Goal: Information Seeking & Learning: Learn about a topic

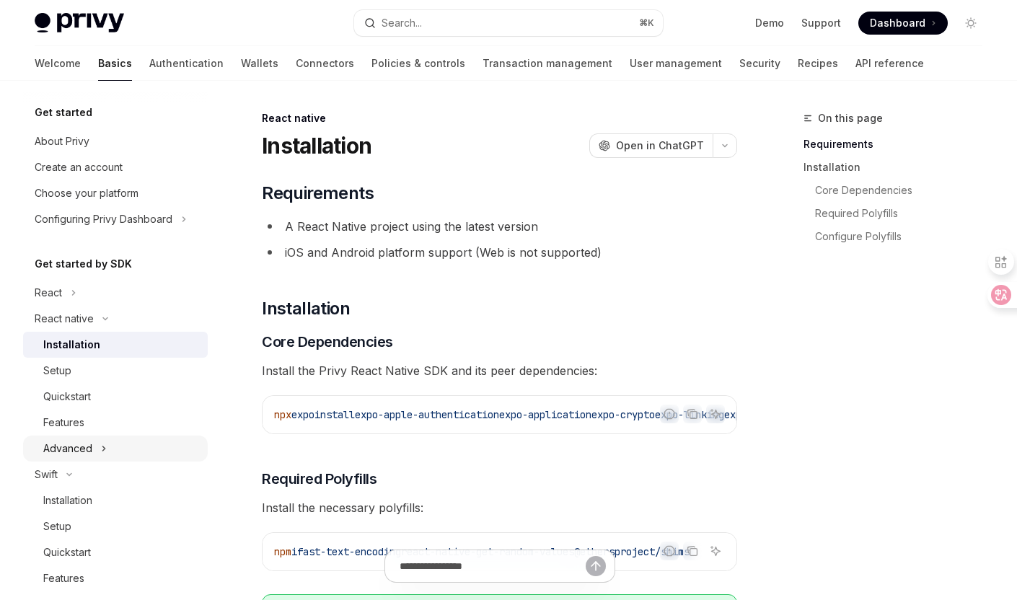
click at [115, 437] on button "Advanced" at bounding box center [115, 449] width 185 height 26
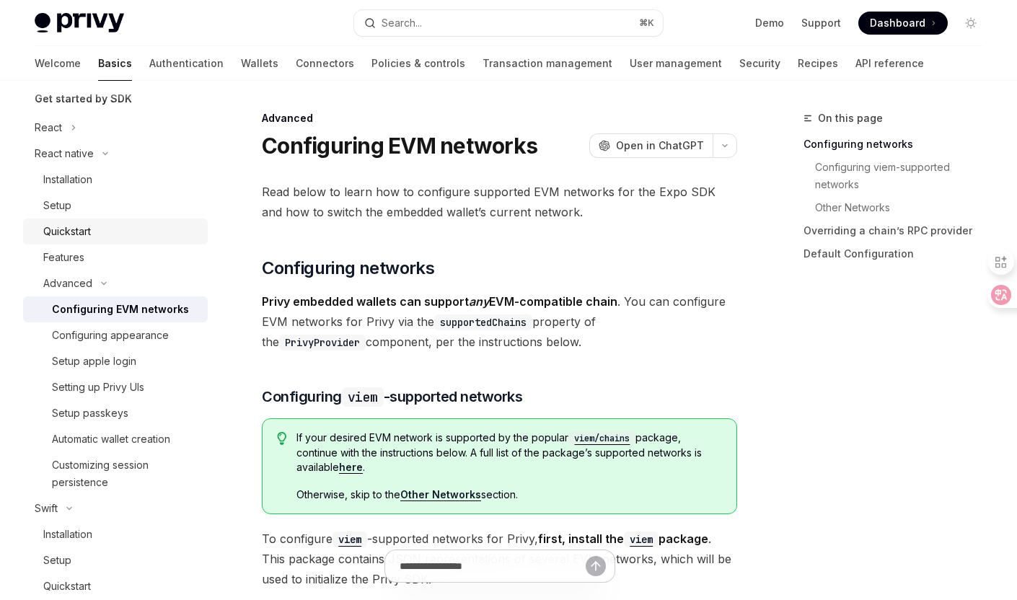
scroll to position [182, 0]
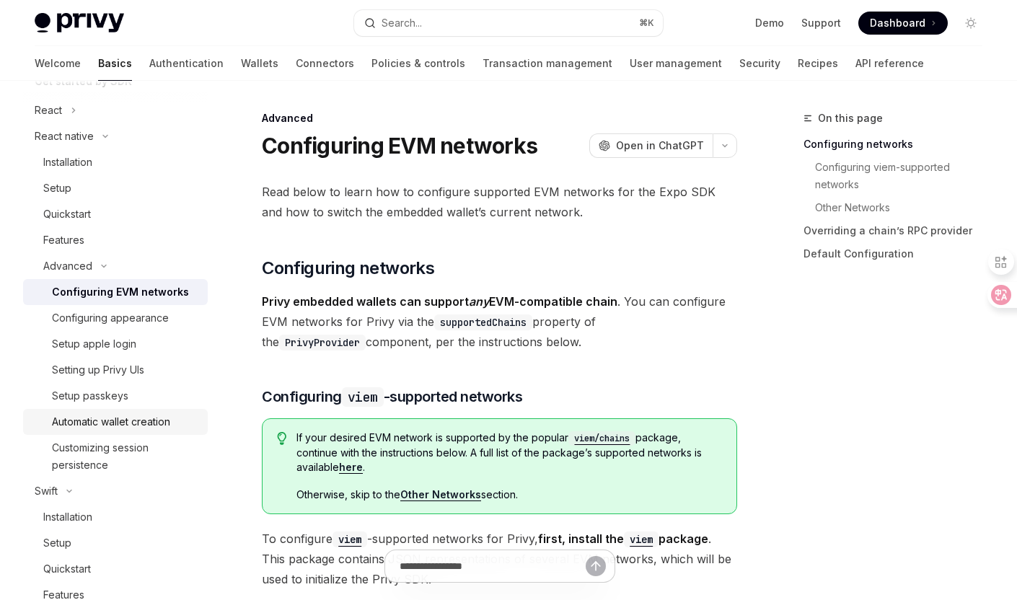
click at [118, 426] on div "Automatic wallet creation" at bounding box center [111, 421] width 118 height 17
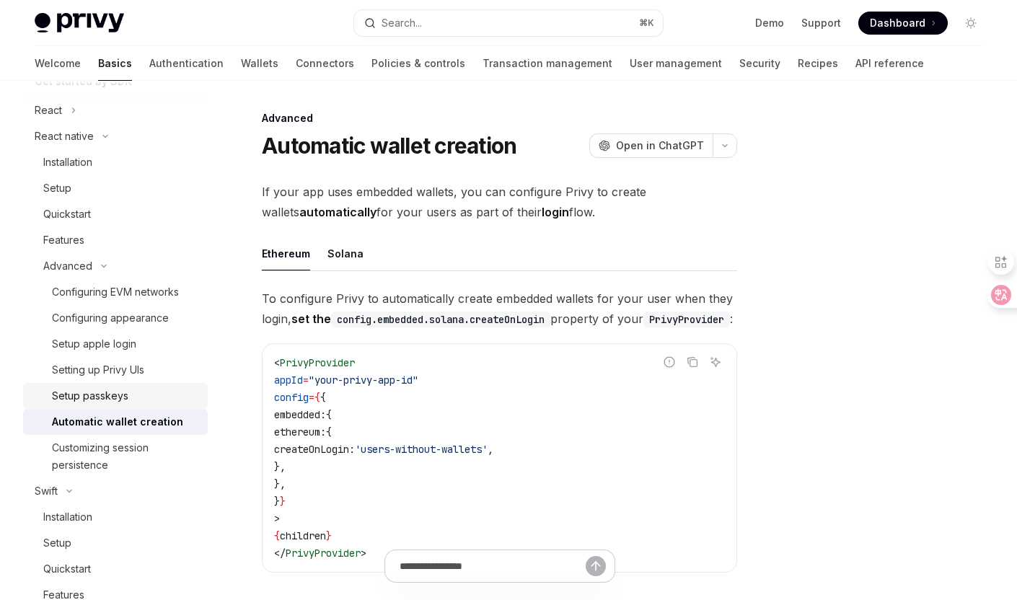
click at [126, 408] on link "Setup passkeys" at bounding box center [115, 396] width 185 height 26
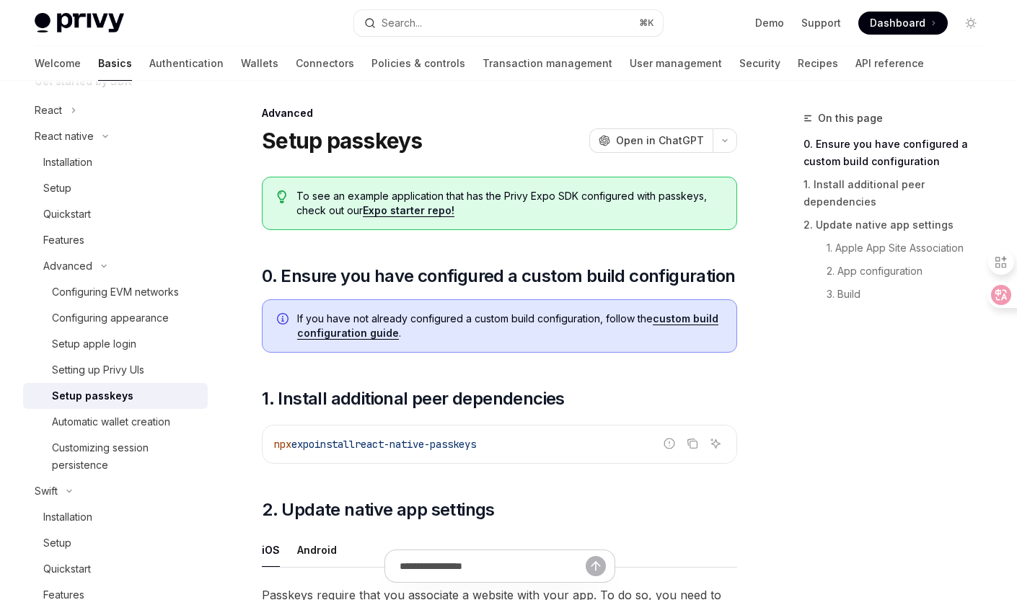
scroll to position [9, 0]
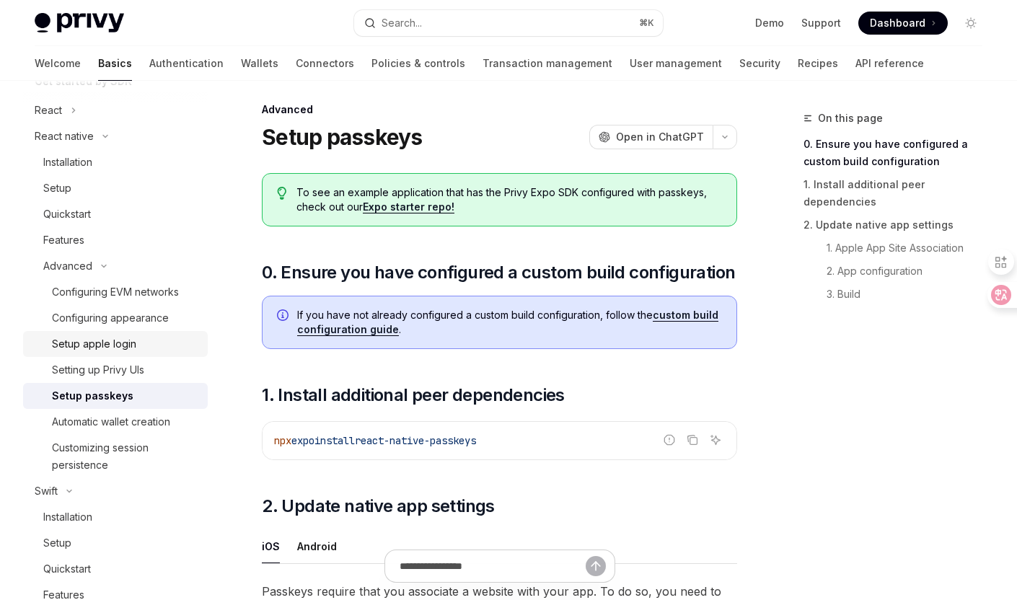
click at [158, 340] on div "Setup apple login" at bounding box center [125, 343] width 147 height 17
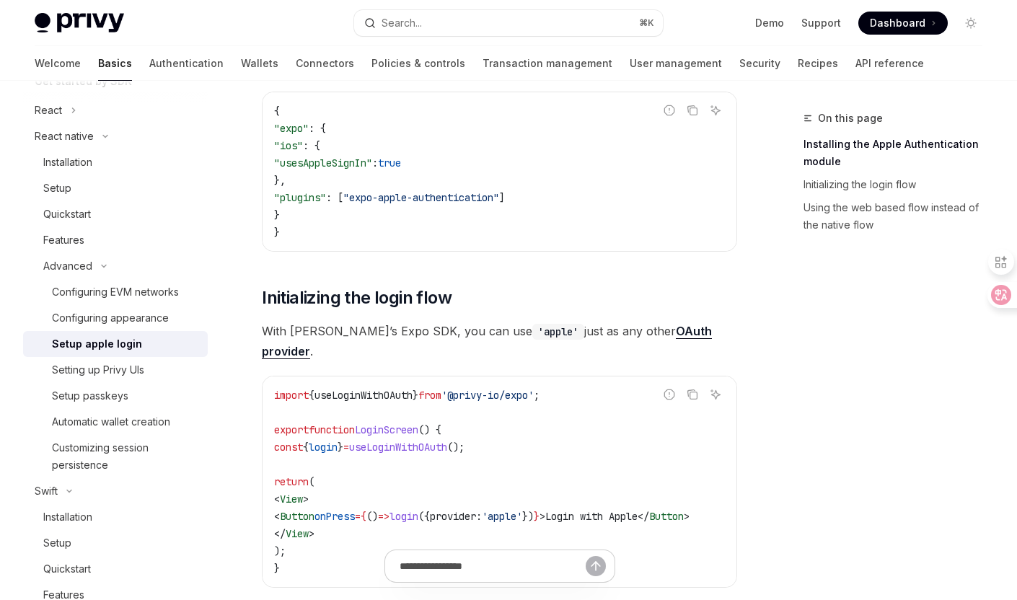
scroll to position [519, 0]
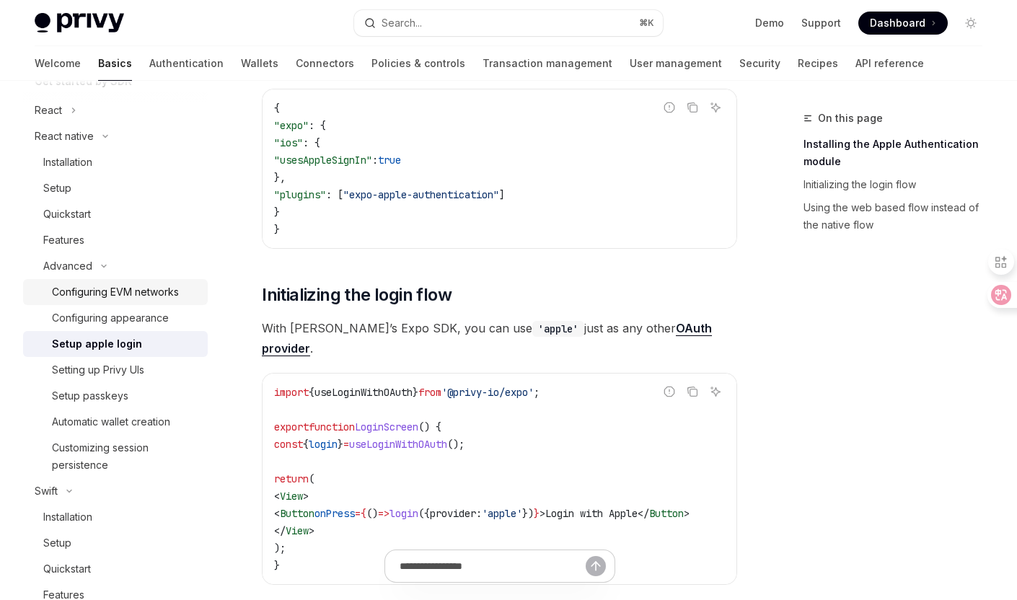
click at [120, 285] on div "Configuring EVM networks" at bounding box center [115, 291] width 127 height 17
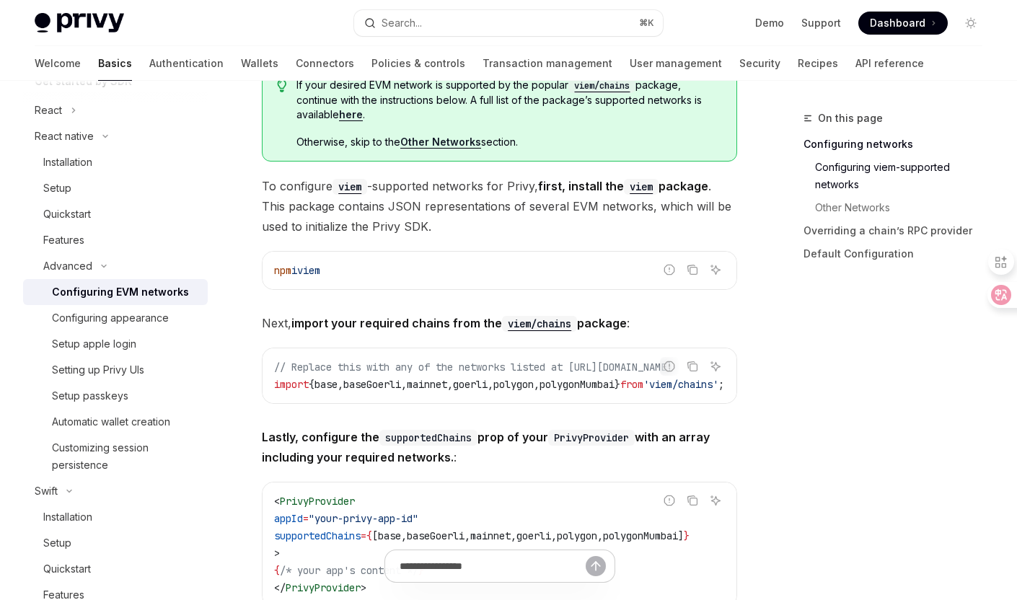
scroll to position [356, 0]
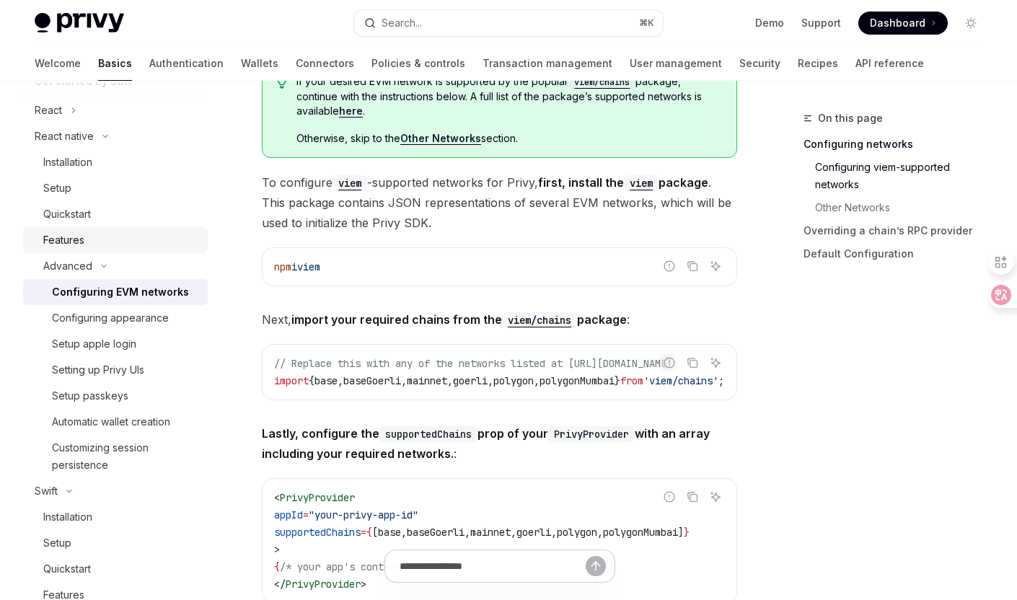
click at [91, 247] on div "Features" at bounding box center [121, 240] width 156 height 17
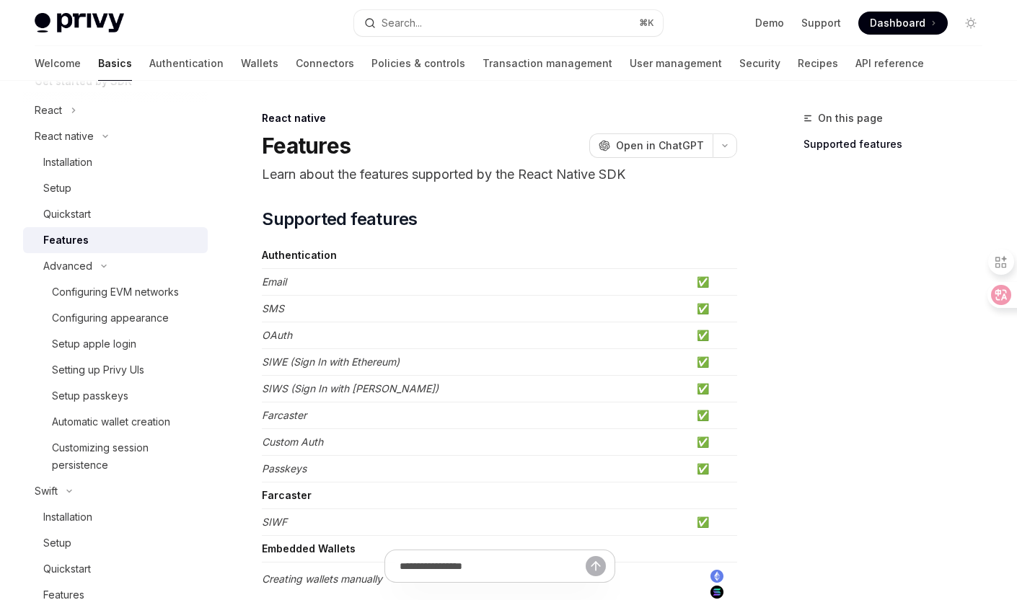
click at [91, 227] on link "Features" at bounding box center [115, 240] width 185 height 26
click at [95, 221] on div "Quickstart" at bounding box center [121, 214] width 156 height 17
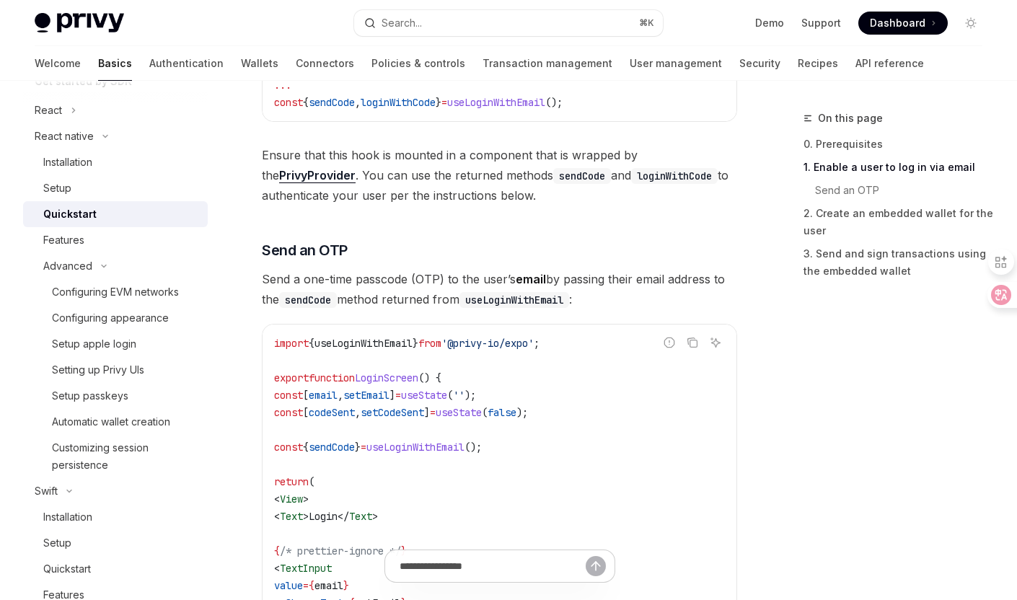
scroll to position [459, 0]
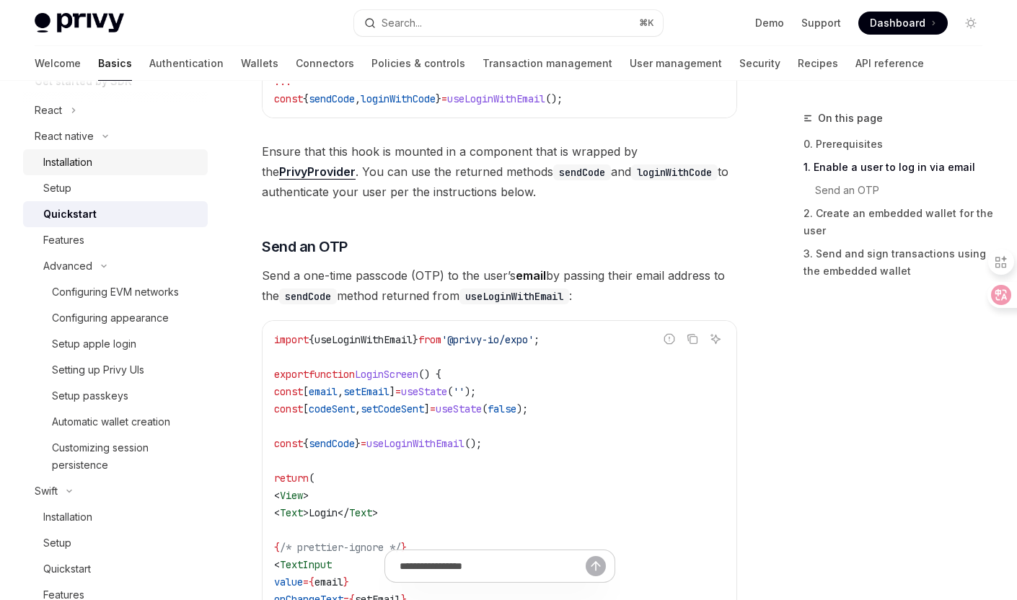
click at [149, 151] on link "Installation" at bounding box center [115, 162] width 185 height 26
type textarea "*"
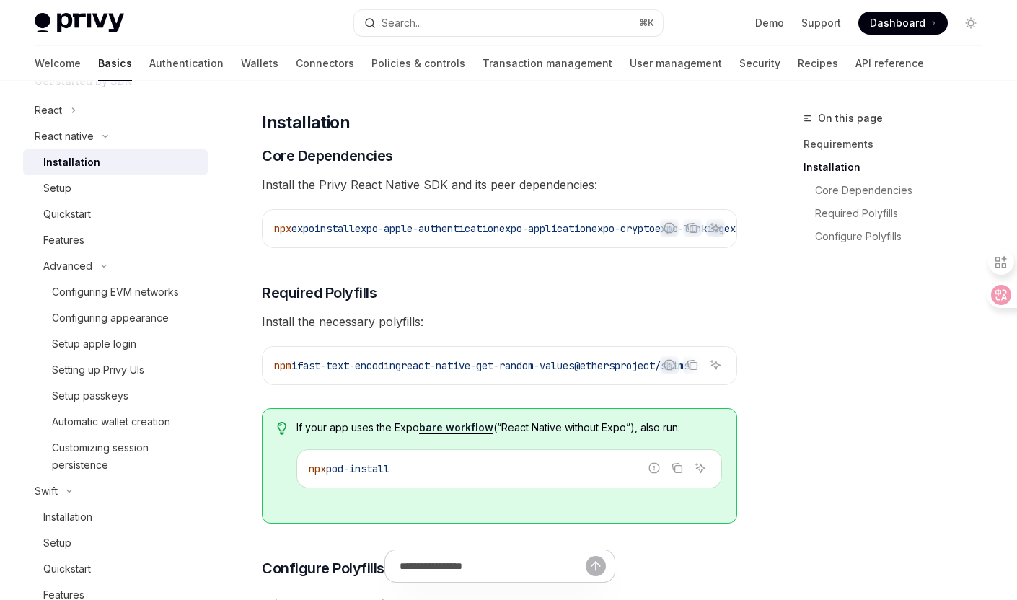
scroll to position [193, 0]
